Goal: Information Seeking & Learning: Learn about a topic

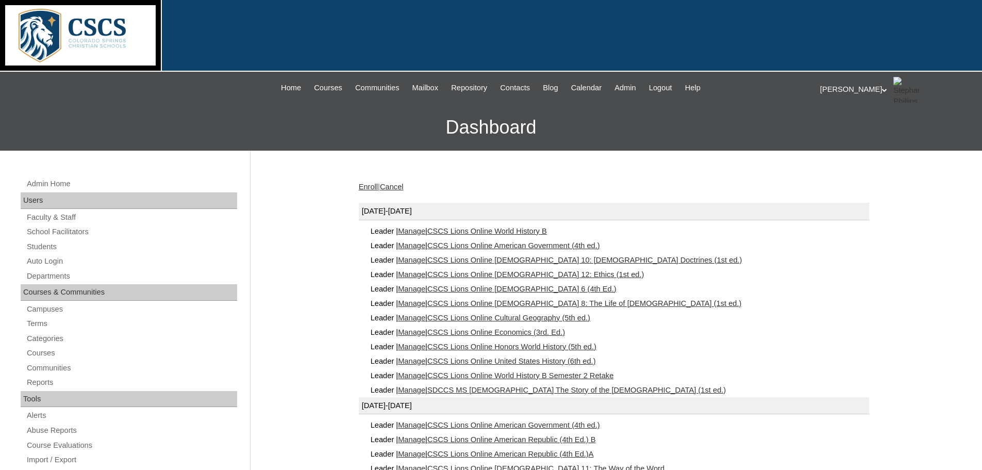
click at [504, 388] on link "SDCCS MS [DEMOGRAPHIC_DATA] The Story of the [DEMOGRAPHIC_DATA] (1st ed.)" at bounding box center [576, 390] width 298 height 8
click at [489, 285] on link "CSCS Lions Online Bible 6 (4th Ed.)" at bounding box center [521, 289] width 189 height 8
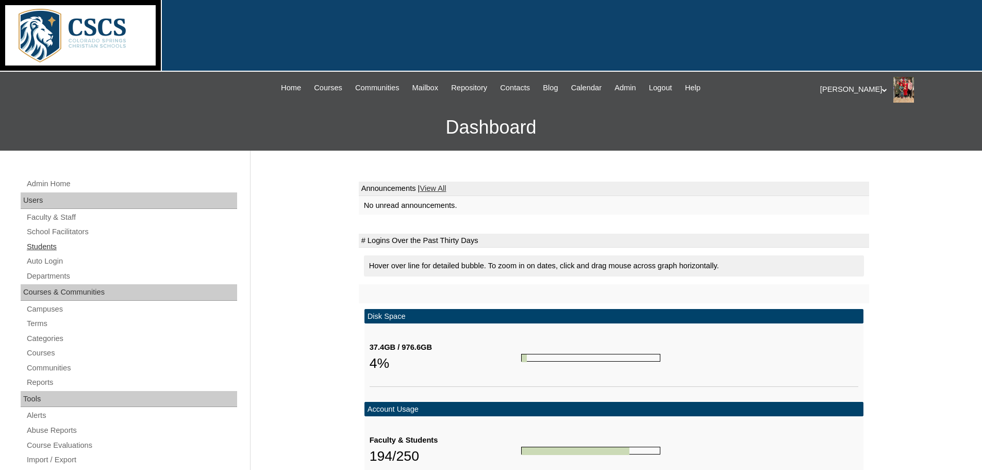
click at [37, 242] on link "Students" at bounding box center [131, 246] width 211 height 13
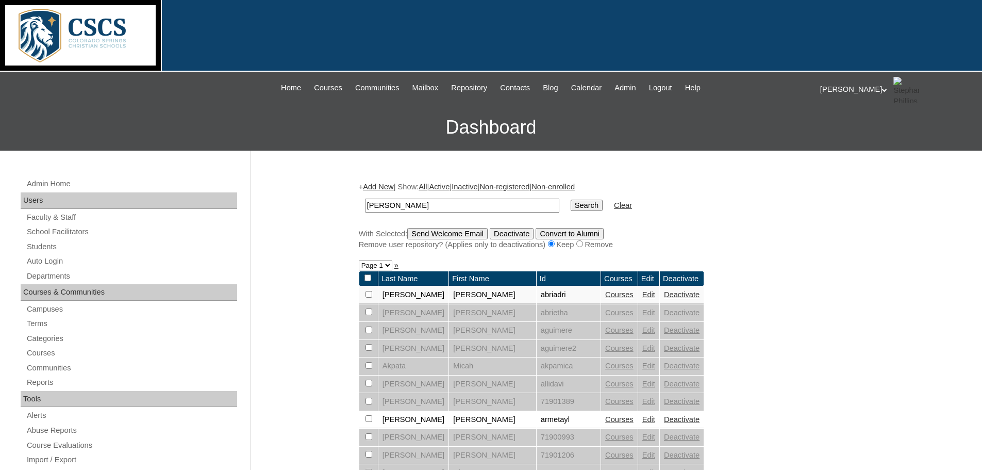
drag, startPoint x: 404, startPoint y: 207, endPoint x: 316, endPoint y: 201, distance: 87.8
type input "lylah"
click at [571, 204] on input "Search" at bounding box center [587, 204] width 32 height 11
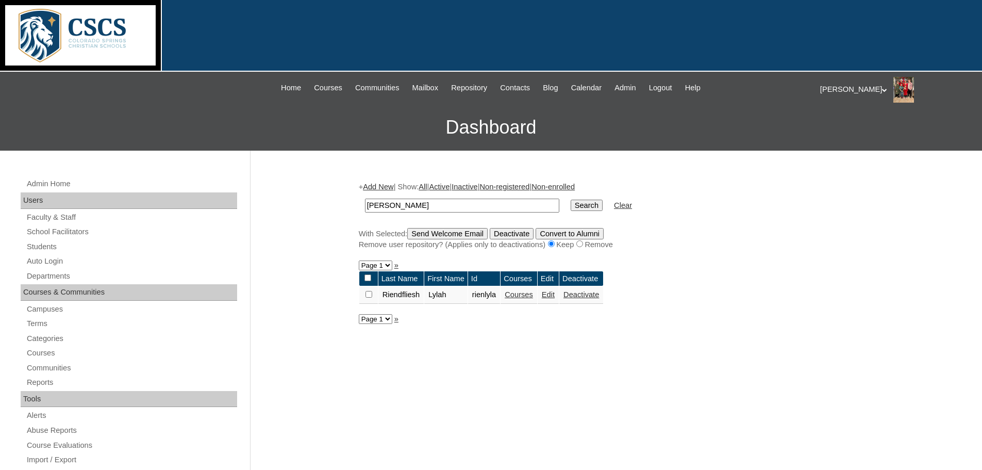
click at [515, 297] on link "Courses" at bounding box center [519, 294] width 28 height 8
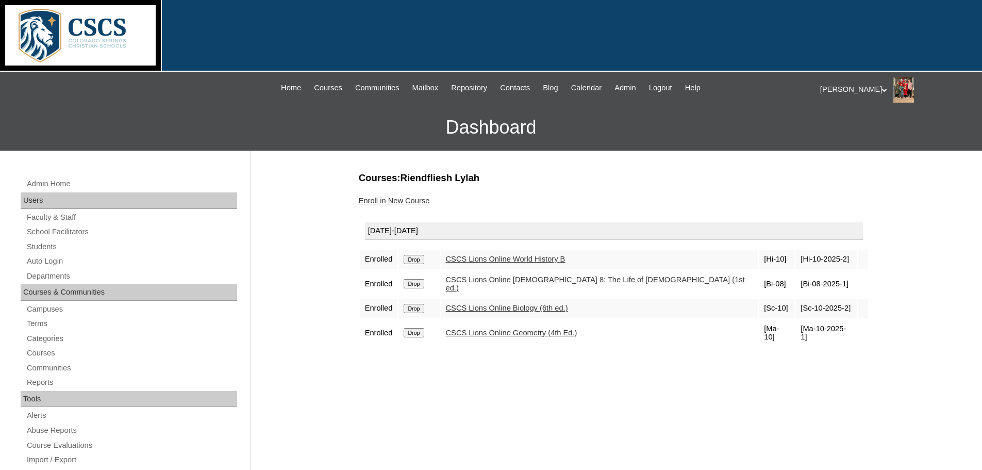
click at [504, 328] on link "CSCS Lions Online Geometry (4th Ed.)" at bounding box center [511, 332] width 131 height 8
click at [40, 384] on link "Reports" at bounding box center [131, 382] width 211 height 13
